Goal: Task Accomplishment & Management: Use online tool/utility

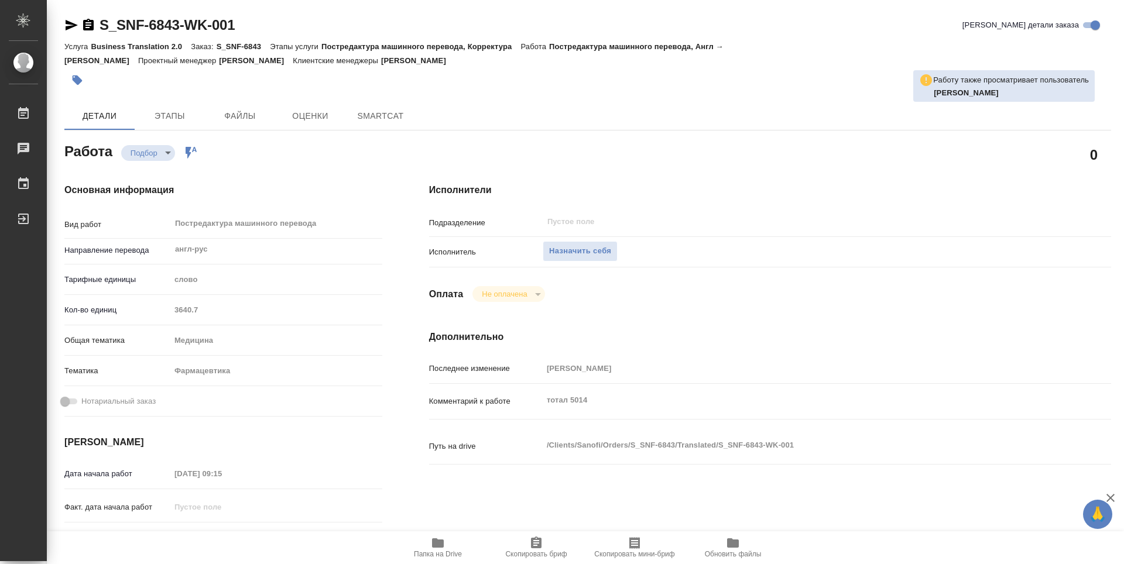
type textarea "x"
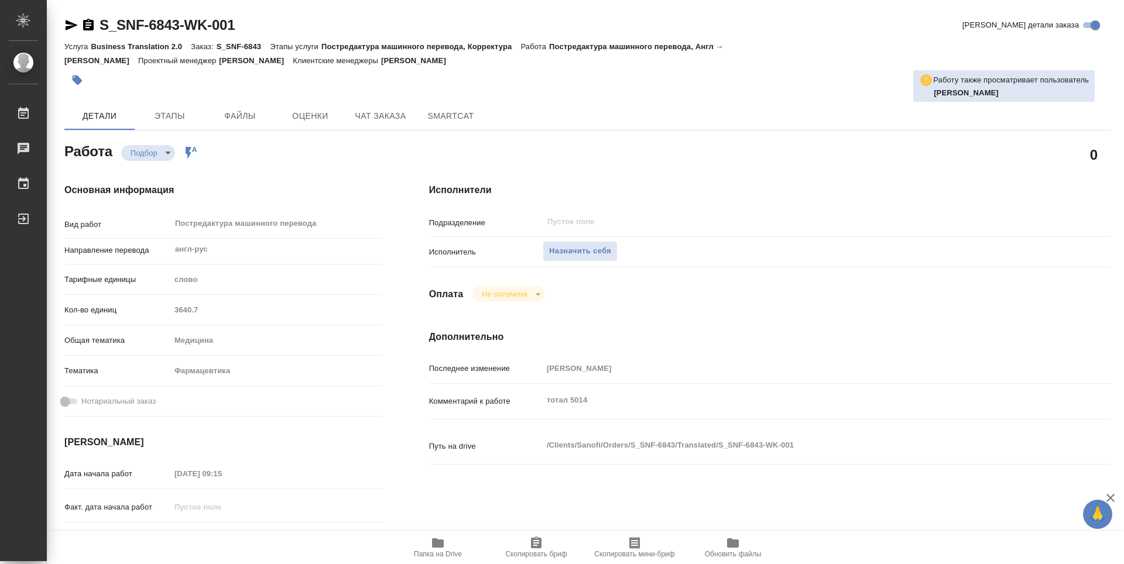
type textarea "x"
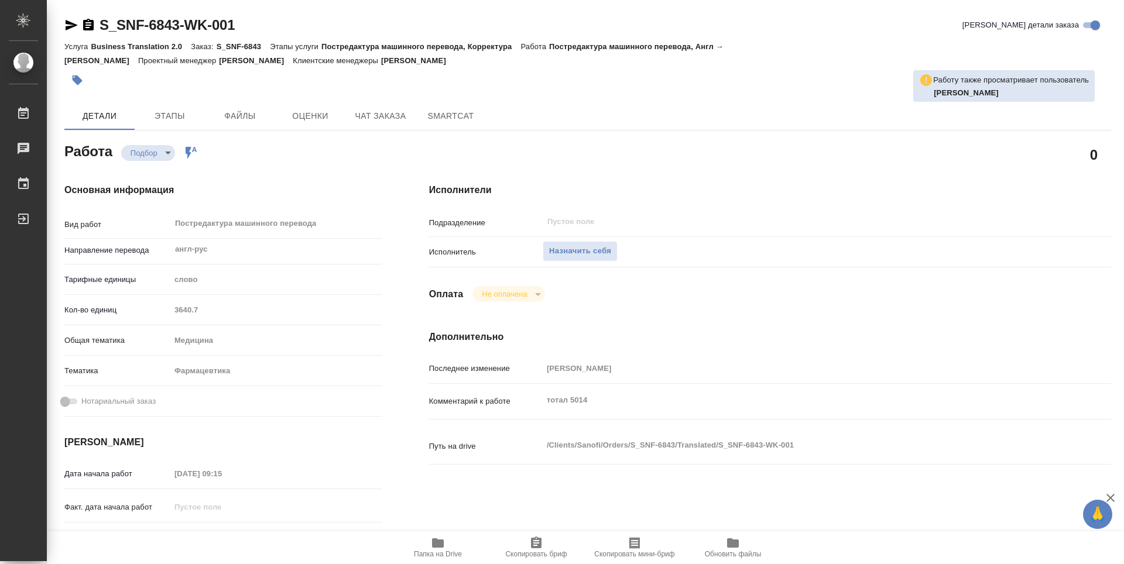
type textarea "x"
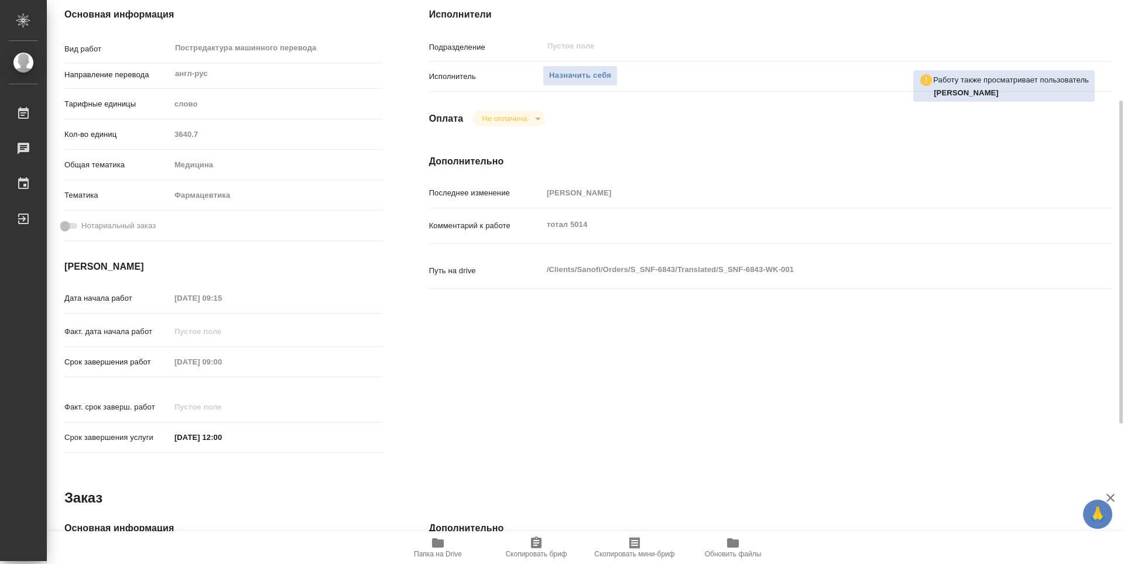
type textarea "x"
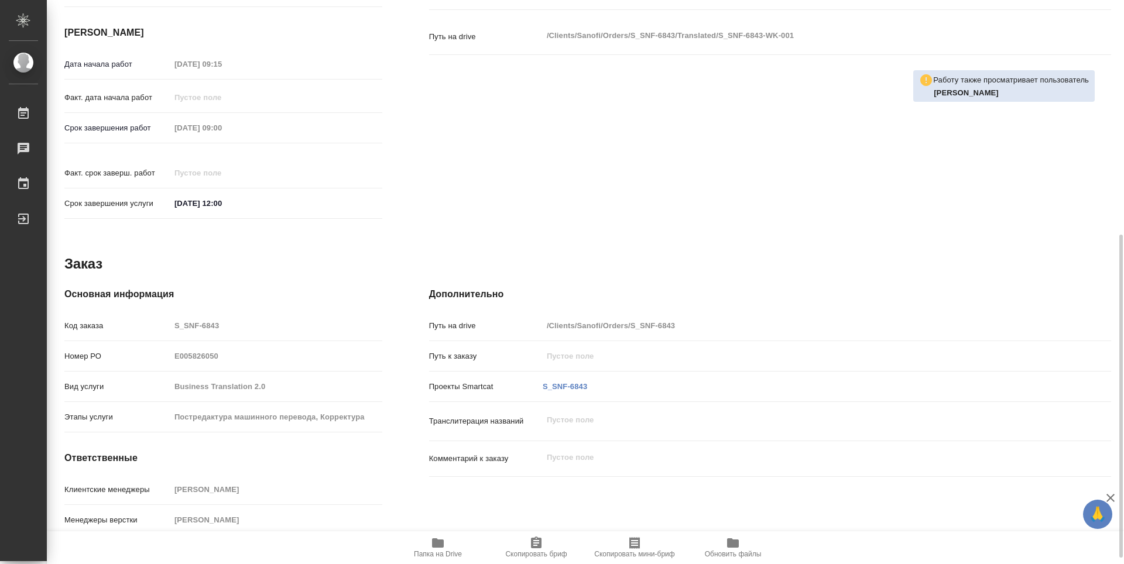
scroll to position [420, 0]
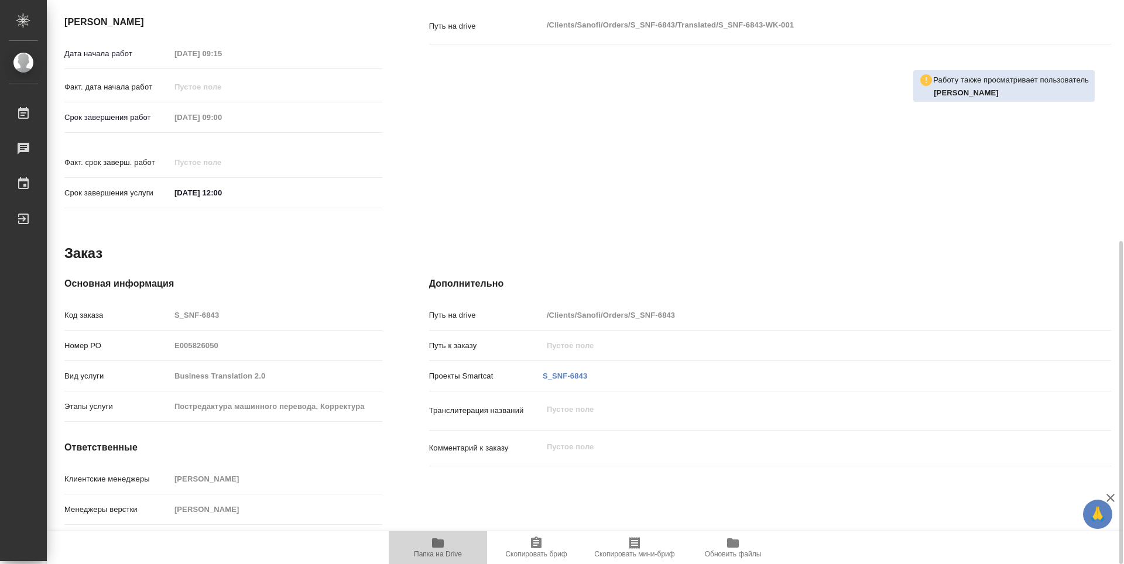
click at [433, 546] on icon "button" at bounding box center [438, 543] width 12 height 9
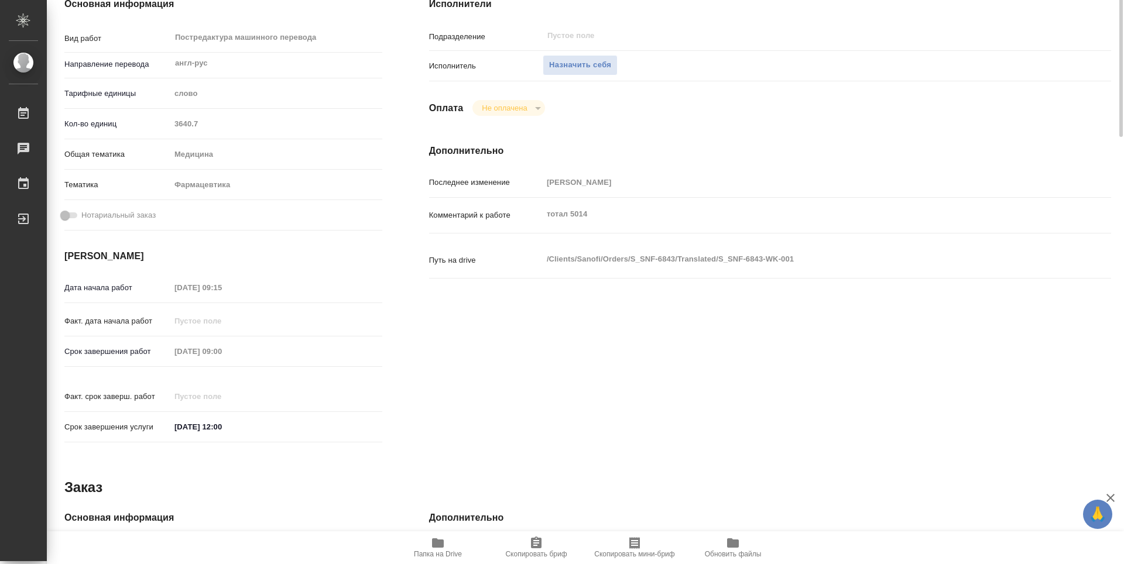
scroll to position [0, 0]
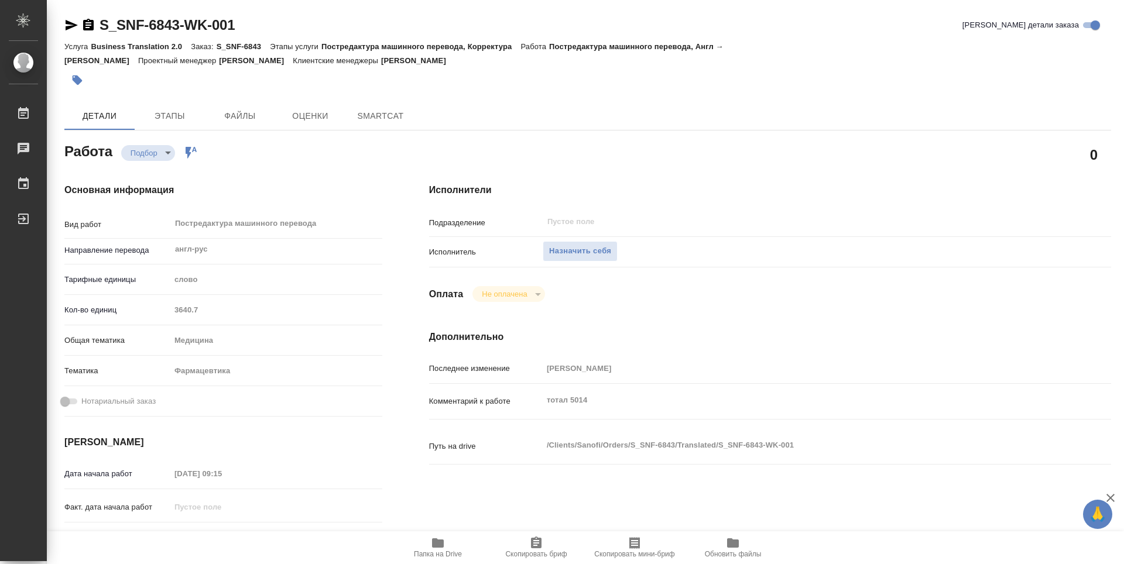
type textarea "x"
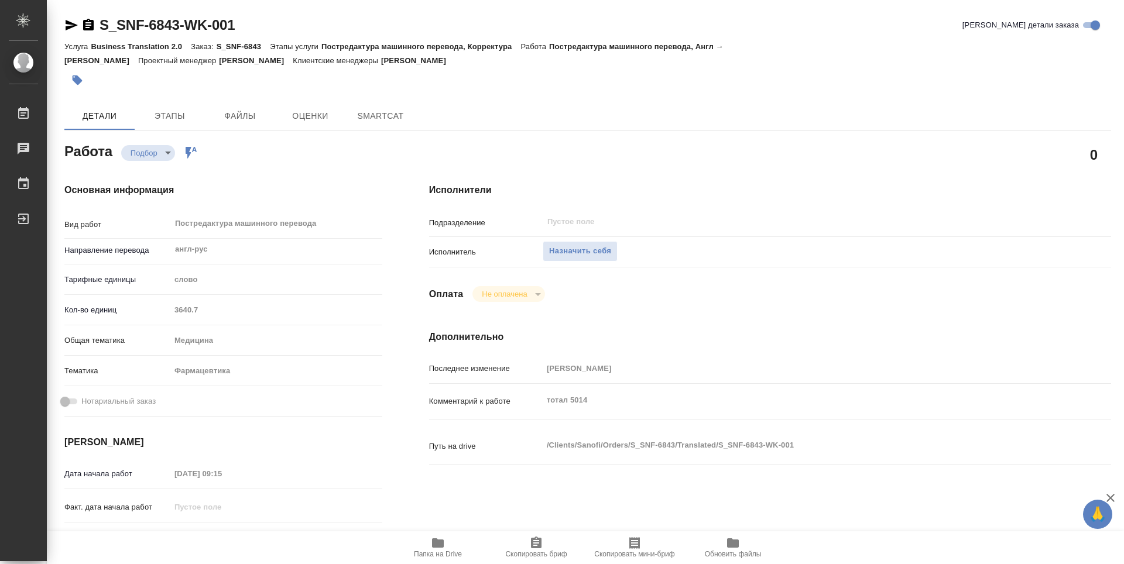
type textarea "x"
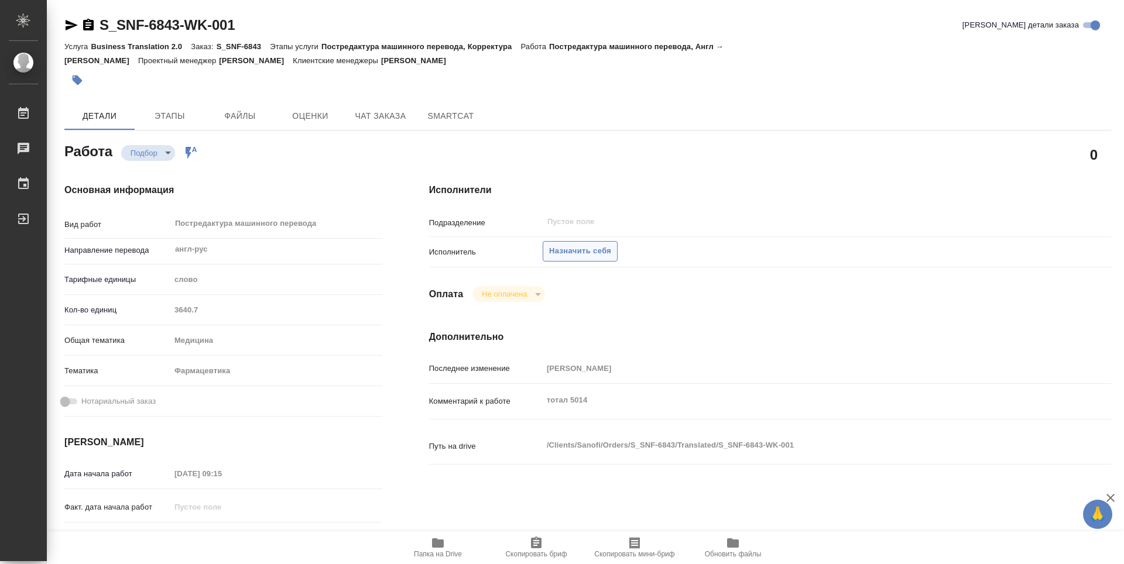
type textarea "x"
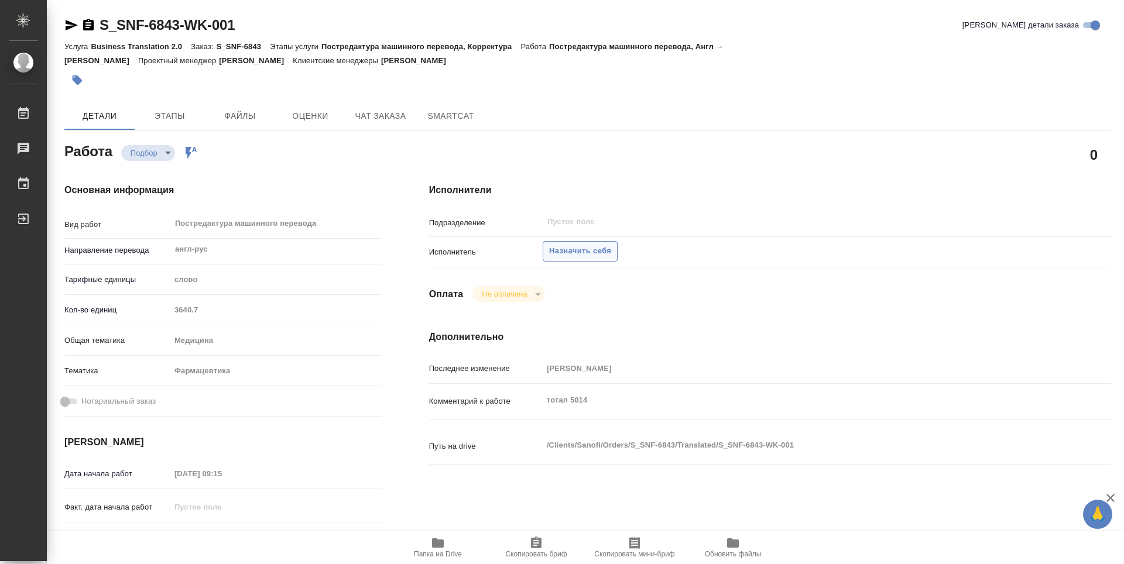
click at [603, 245] on span "Назначить себя" at bounding box center [580, 251] width 62 height 13
type textarea "x"
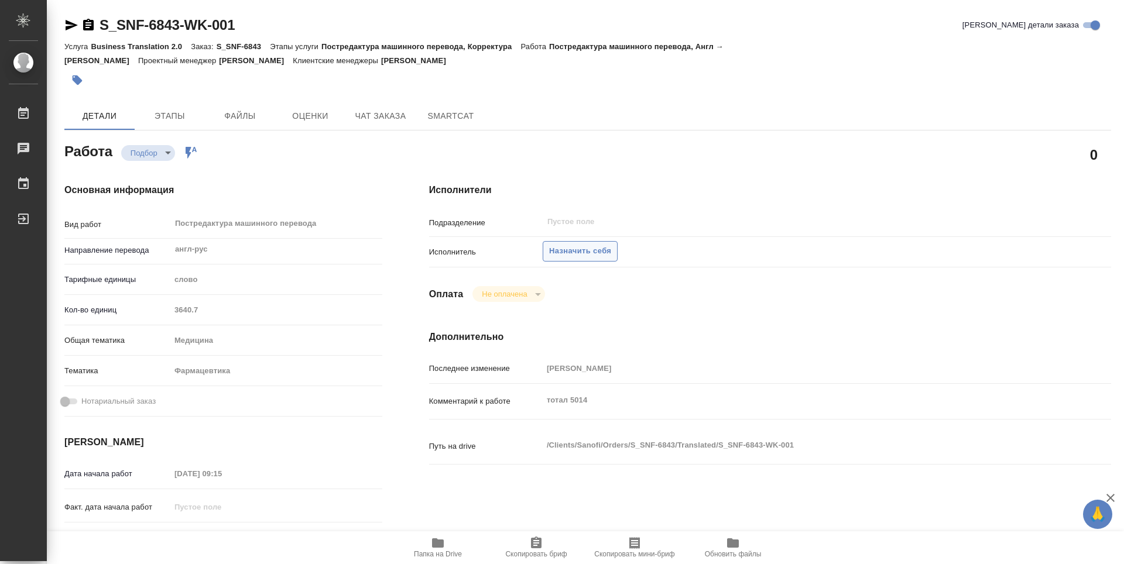
type textarea "x"
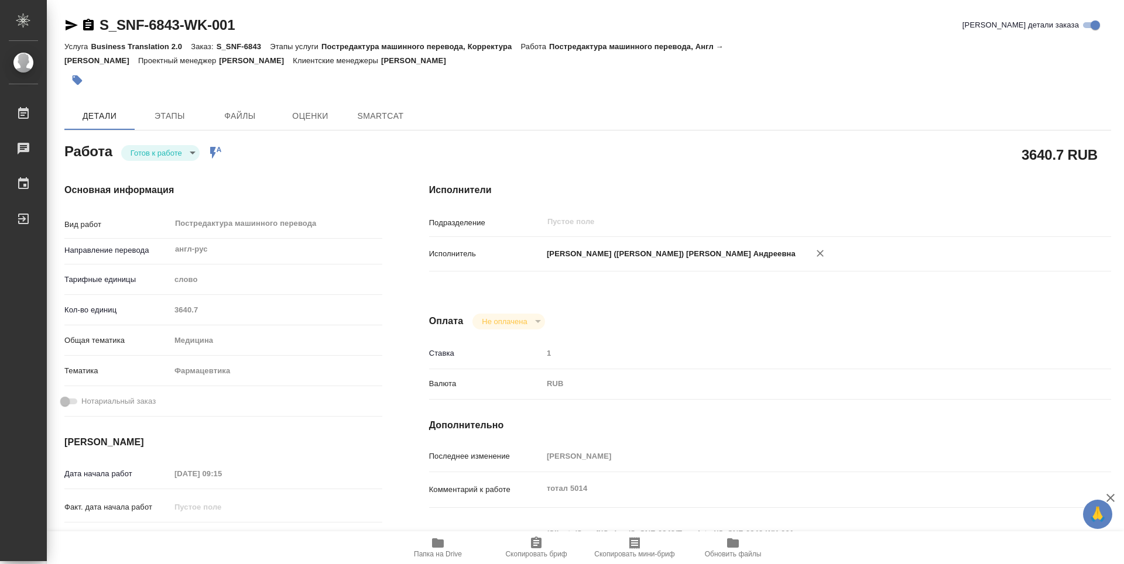
type textarea "x"
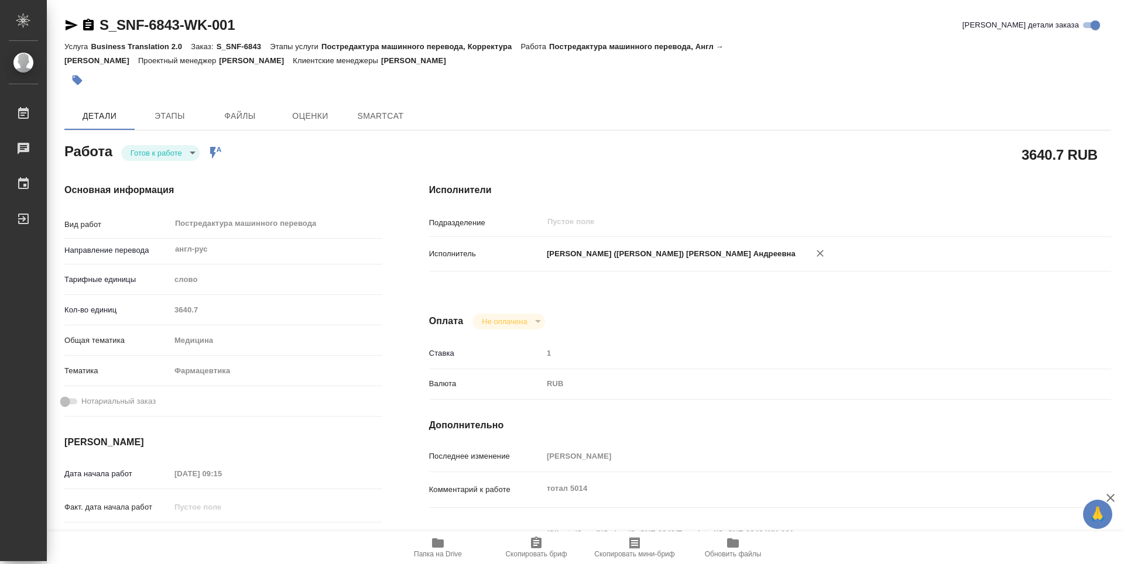
type textarea "x"
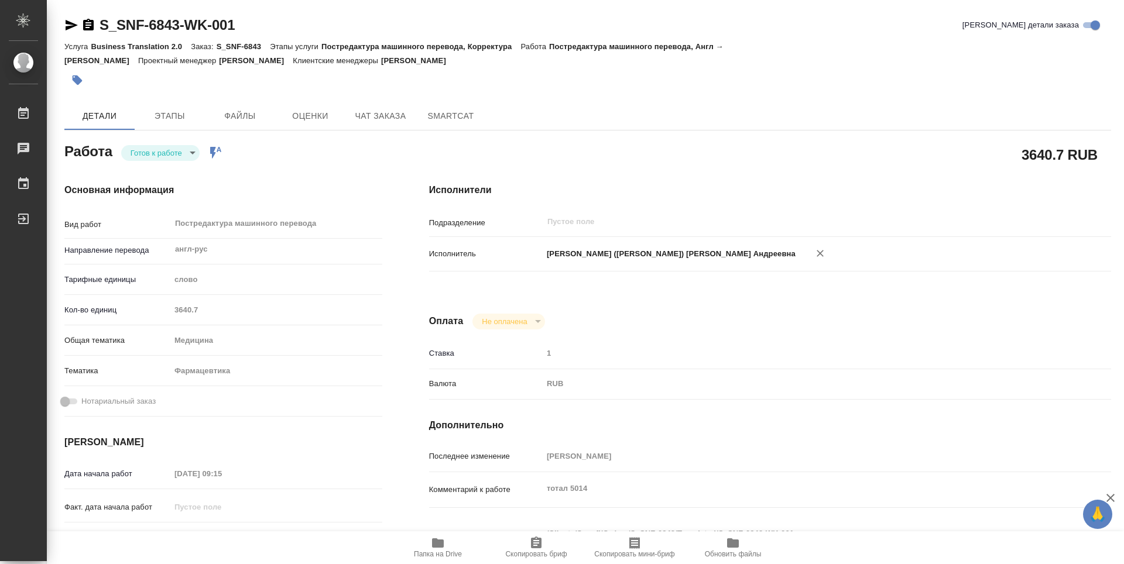
type textarea "x"
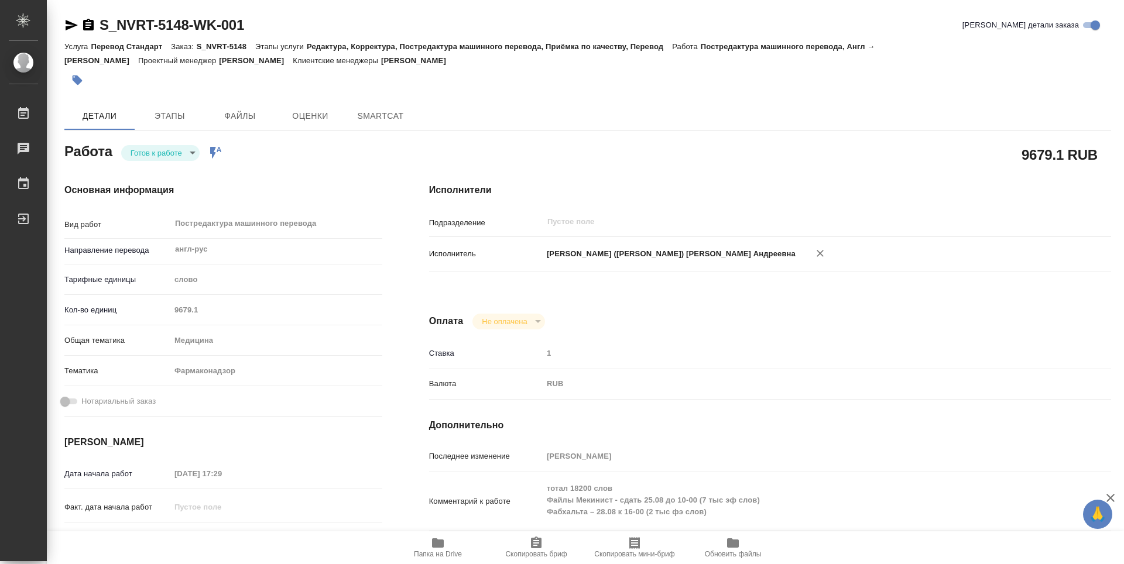
type textarea "x"
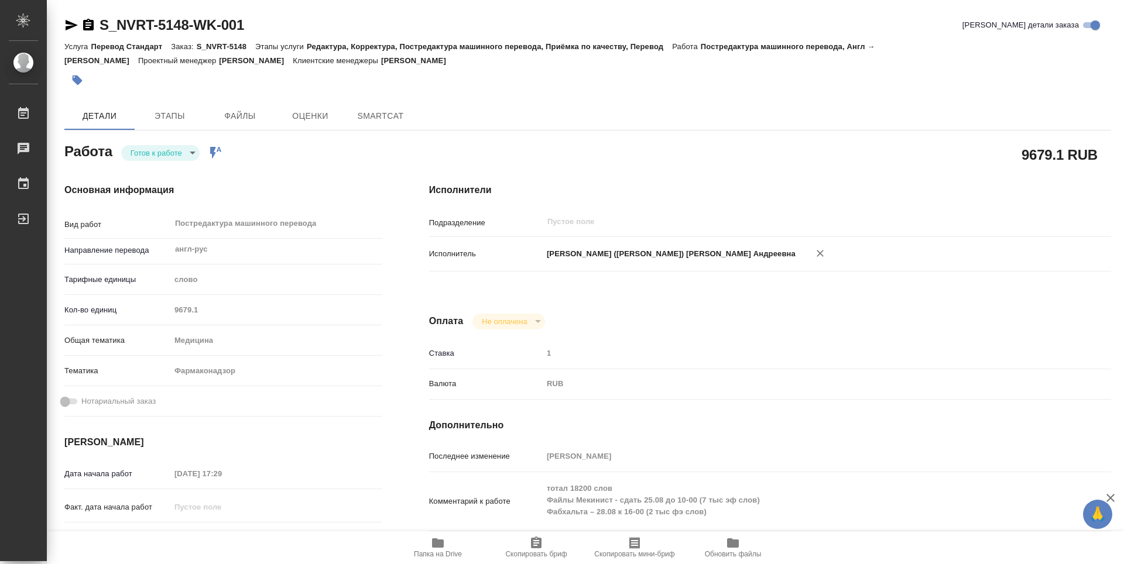
type textarea "x"
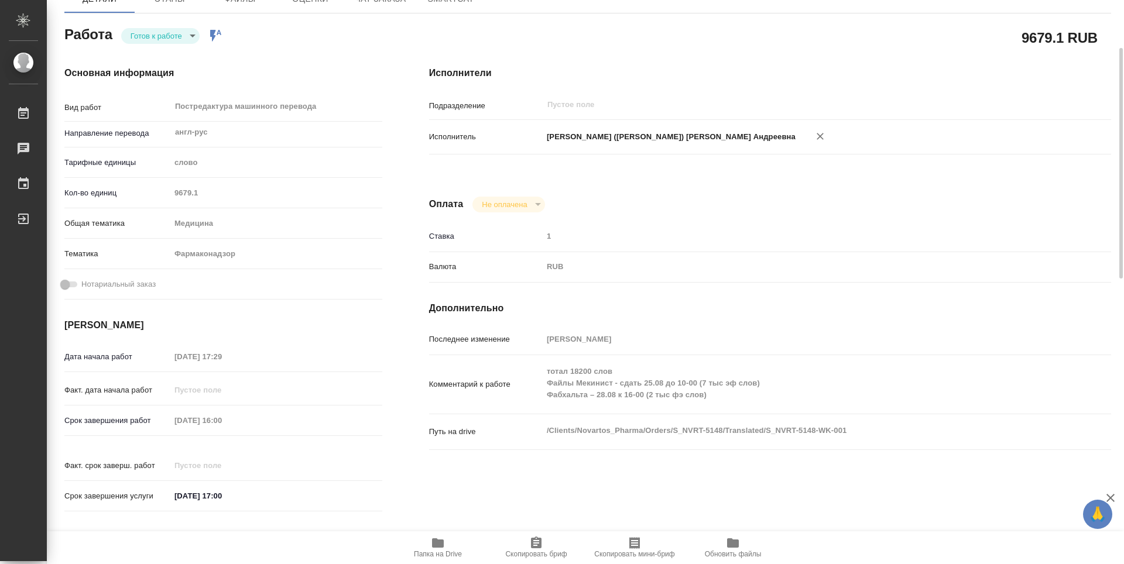
type textarea "x"
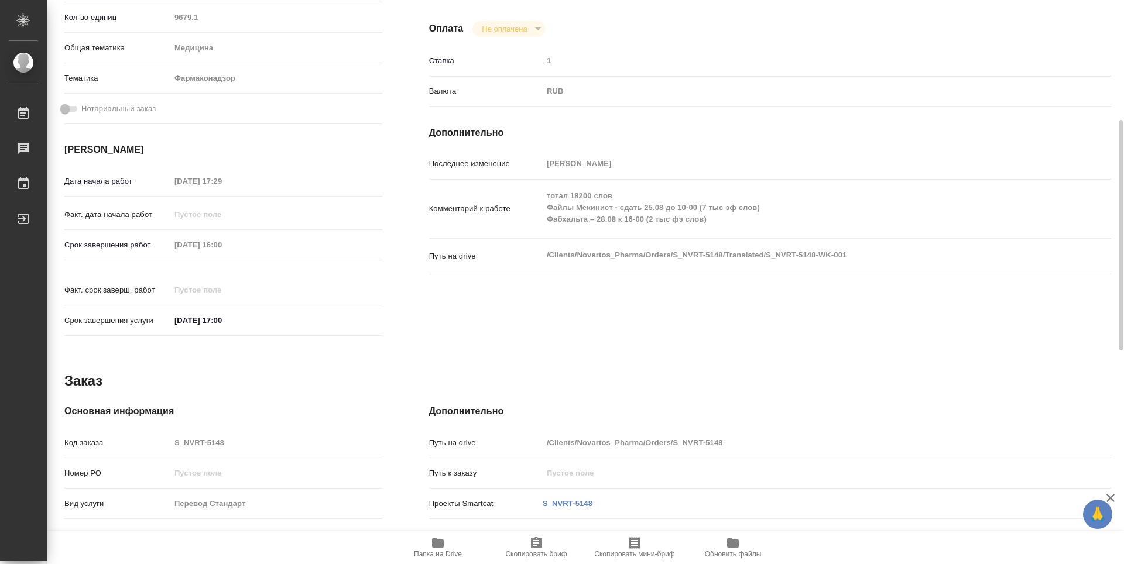
type textarea "x"
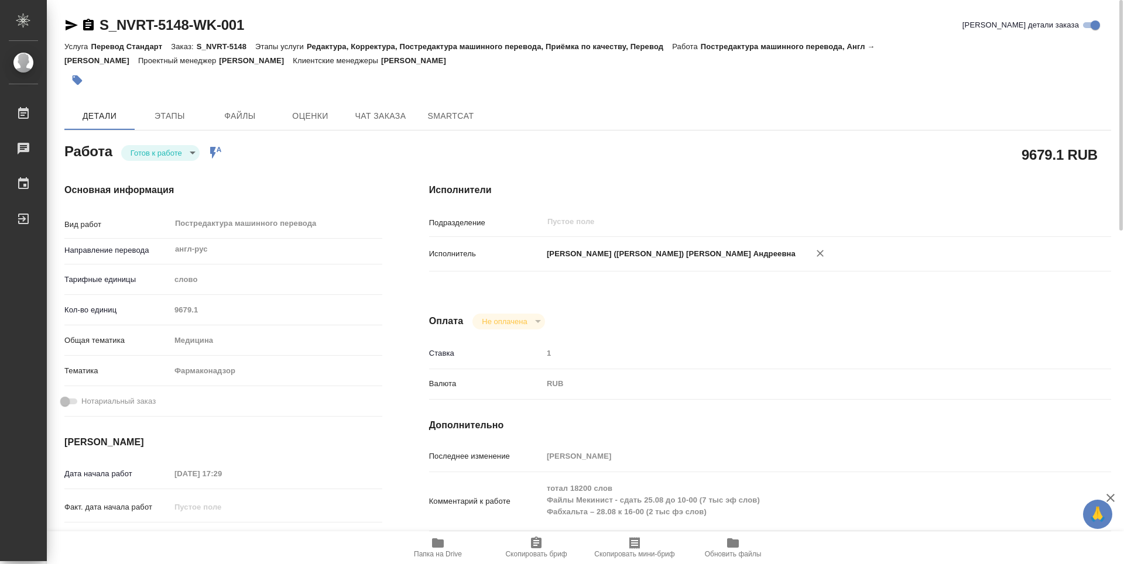
click at [436, 541] on icon "button" at bounding box center [438, 543] width 12 height 9
